Goal: Task Accomplishment & Management: Manage account settings

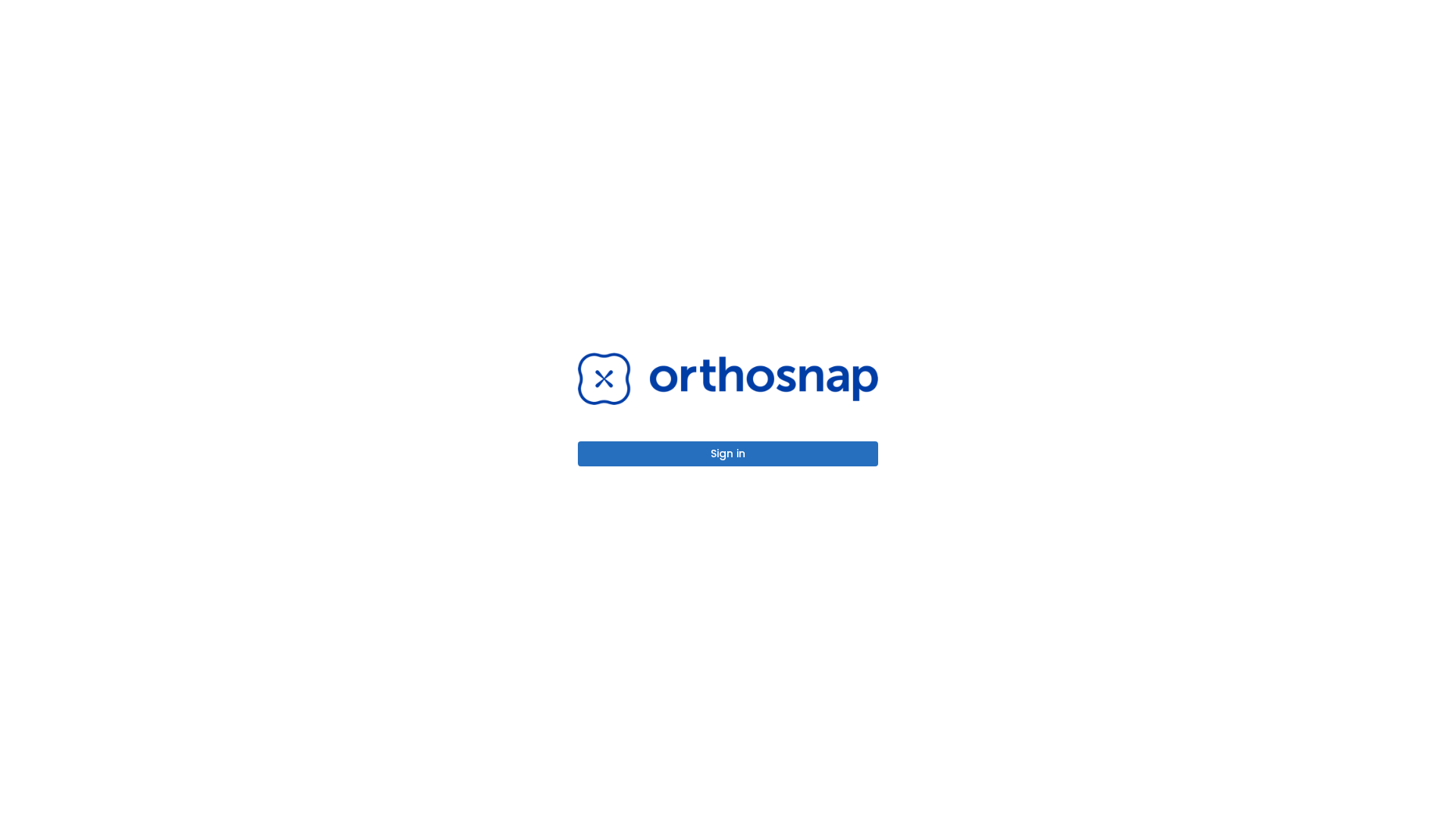
click at [728, 454] on button "Sign in" at bounding box center [728, 454] width 300 height 25
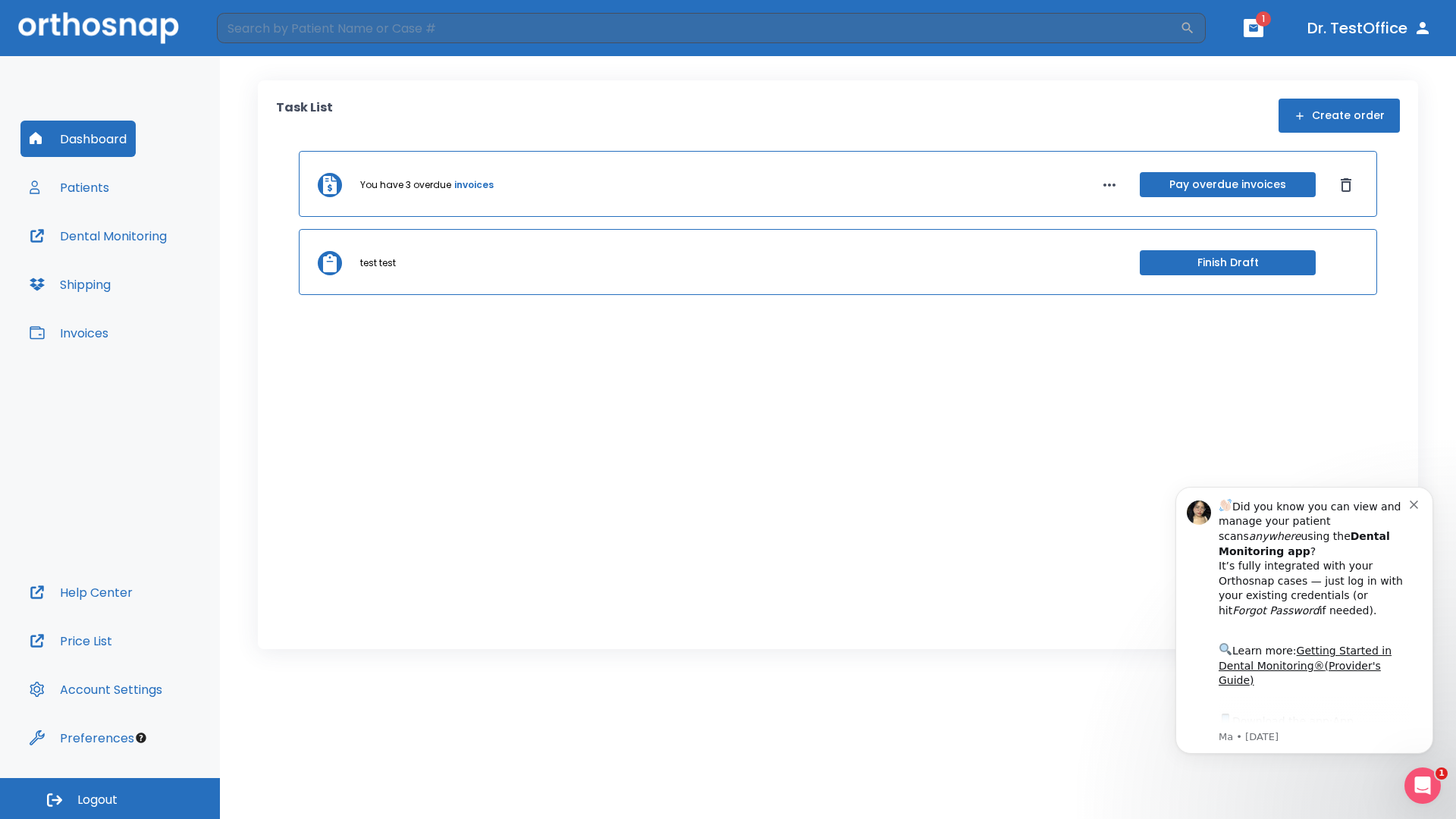
click at [110, 798] on span "Logout" at bounding box center [98, 800] width 41 height 17
